Goal: Entertainment & Leisure: Consume media (video, audio)

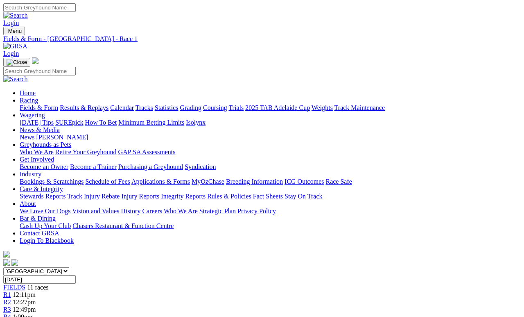
click at [11, 292] on span "R2" at bounding box center [7, 301] width 8 height 7
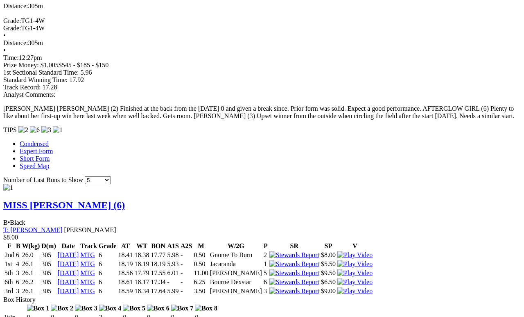
scroll to position [651, 0]
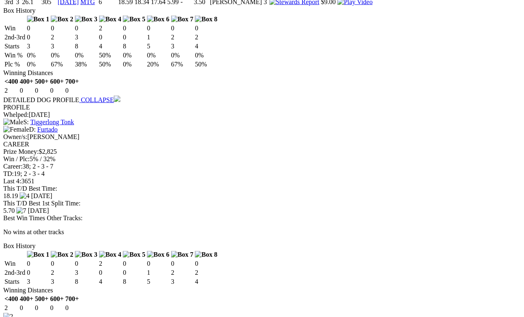
scroll to position [940, 0]
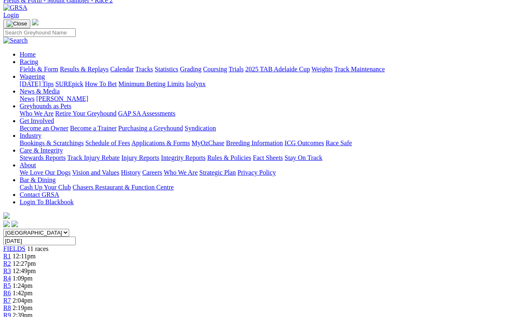
scroll to position [0, 0]
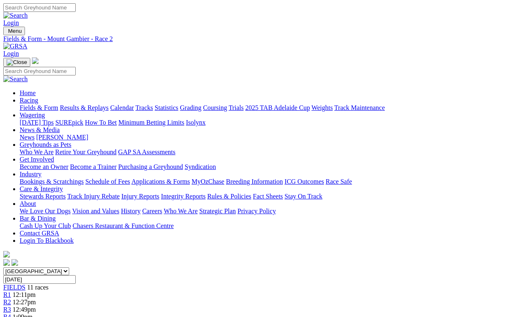
click at [11, 291] on link "R1" at bounding box center [7, 294] width 8 height 7
click at [11, 292] on link "R2" at bounding box center [7, 301] width 8 height 7
